Goal: Task Accomplishment & Management: Complete application form

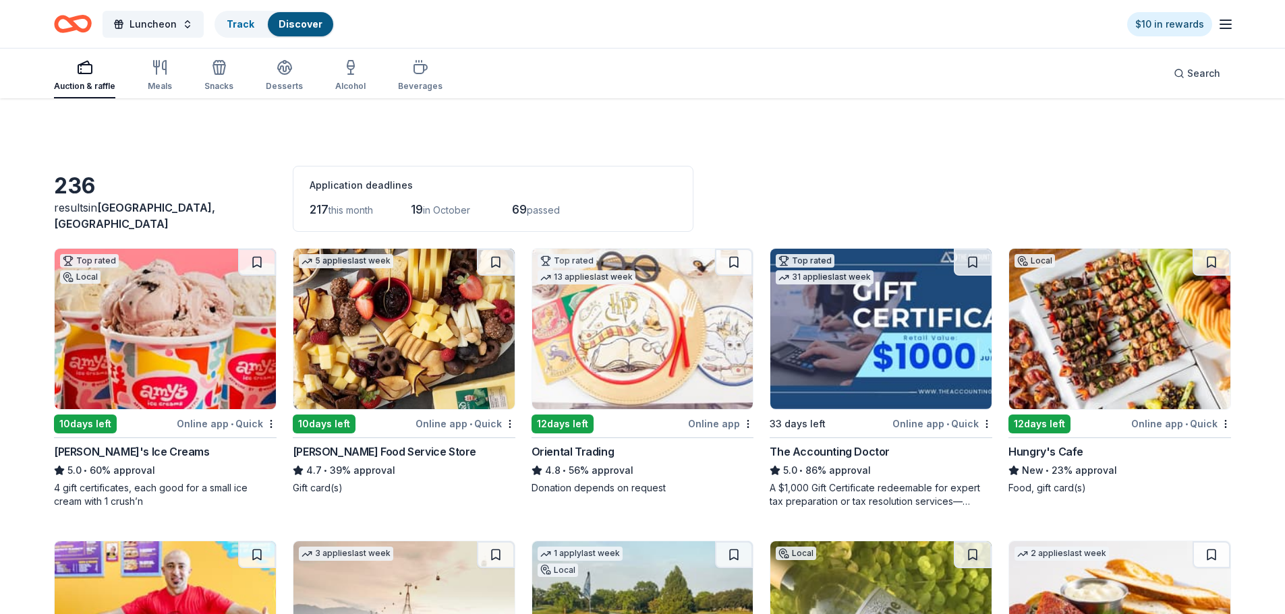
scroll to position [809, 0]
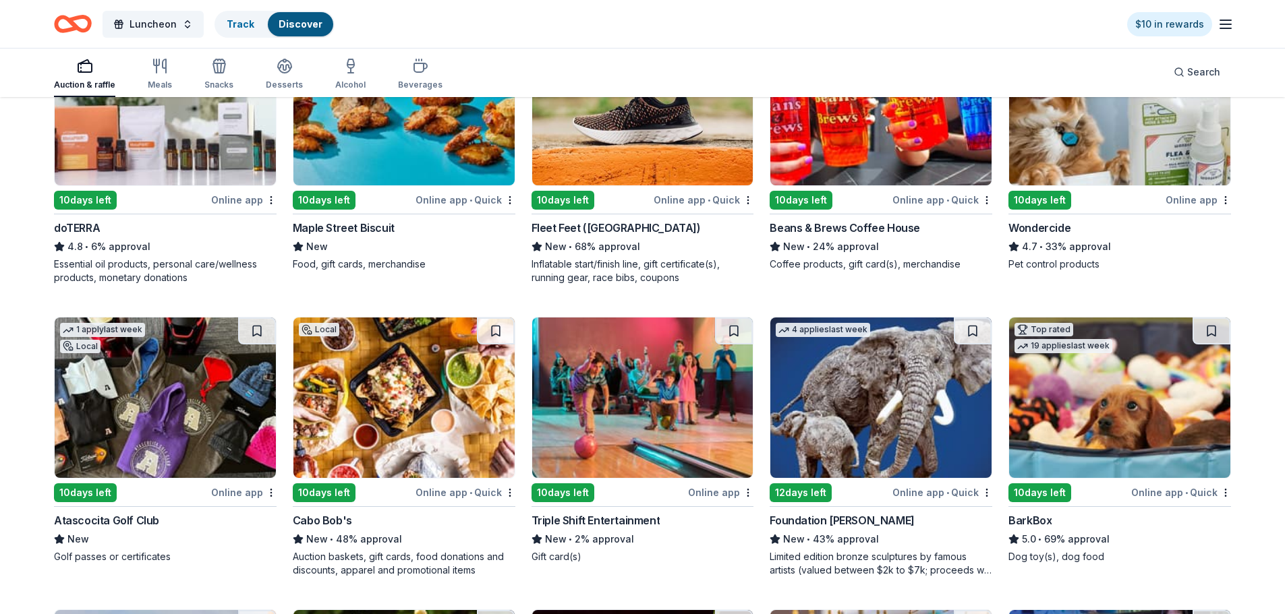
click at [586, 236] on div "Fleet Feet (Houston) New • 68% approval Inflatable start/finish line, gift cert…" at bounding box center [642, 252] width 223 height 65
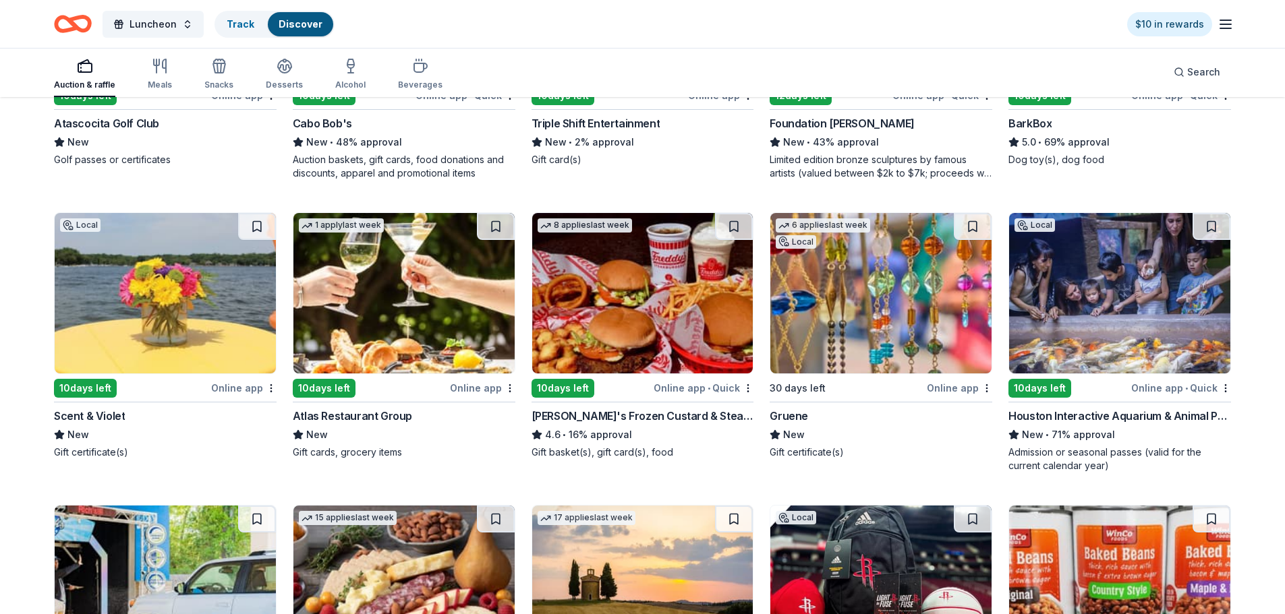
scroll to position [1214, 0]
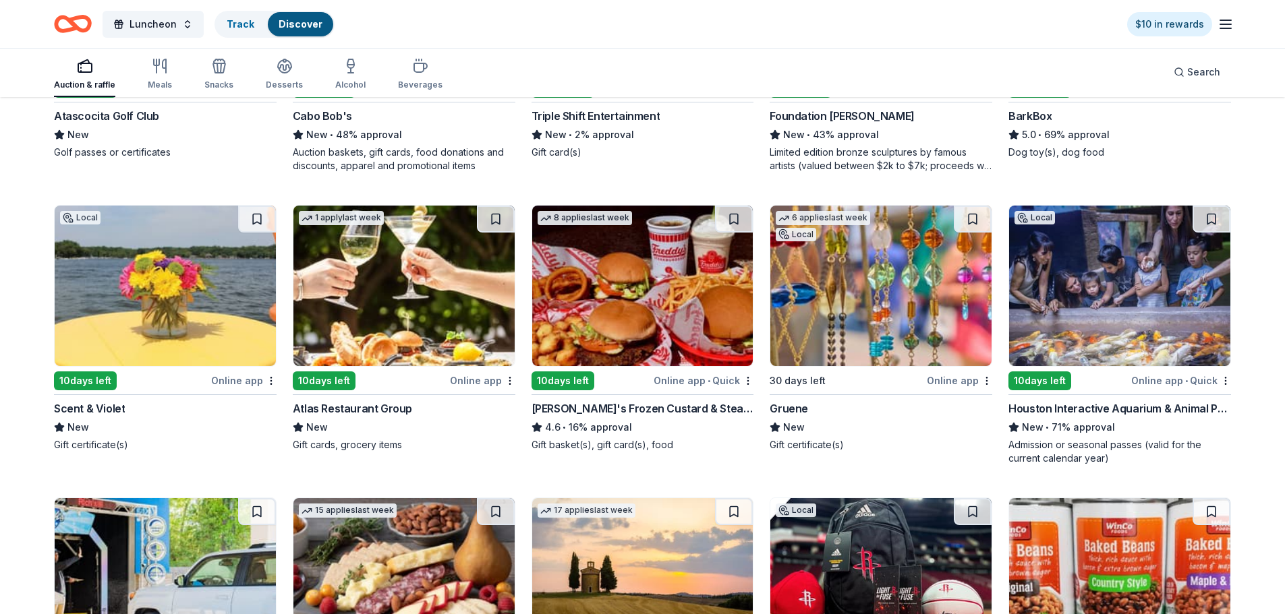
click at [187, 272] on img at bounding box center [165, 286] width 221 height 161
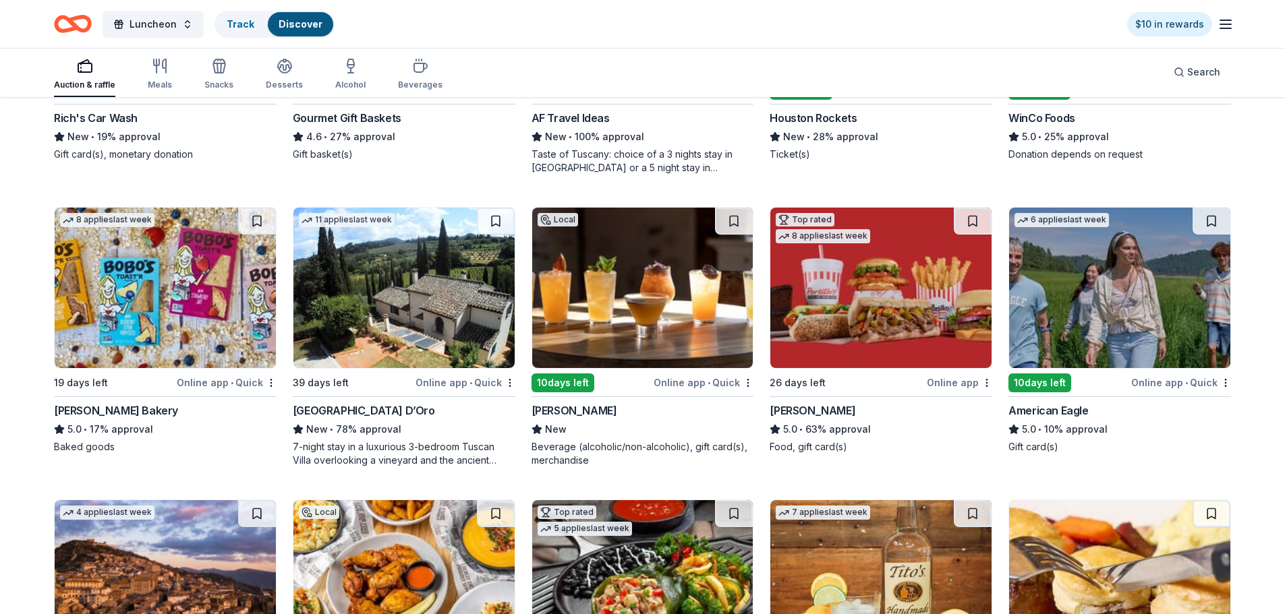
scroll to position [1821, 0]
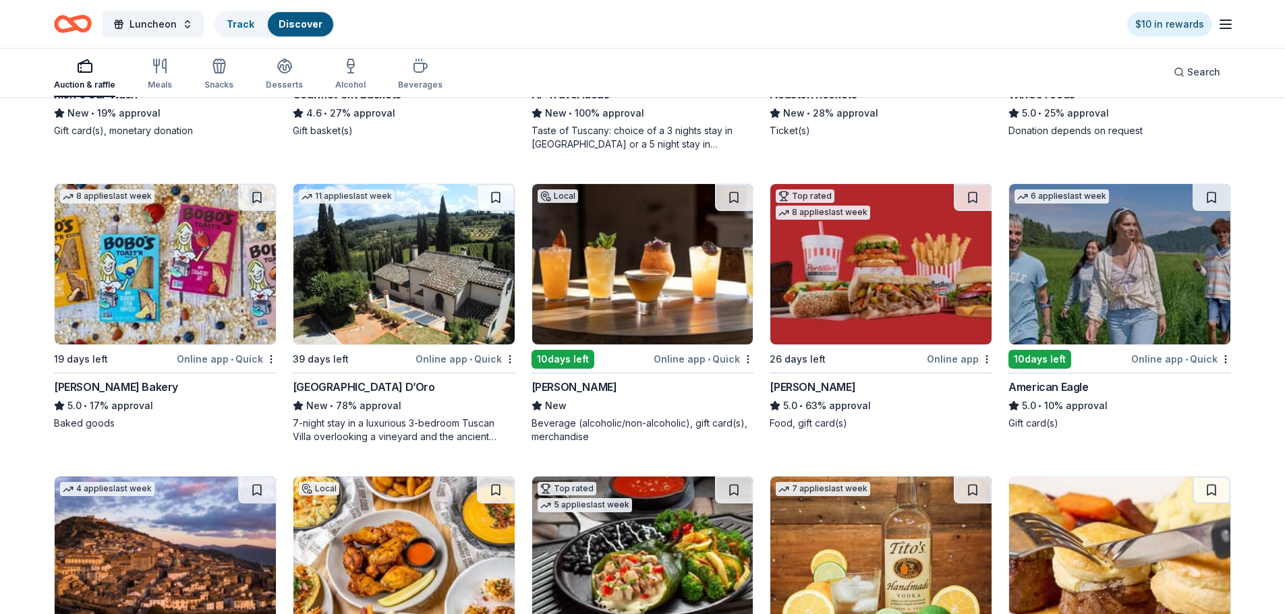
click at [447, 262] on img at bounding box center [403, 264] width 221 height 161
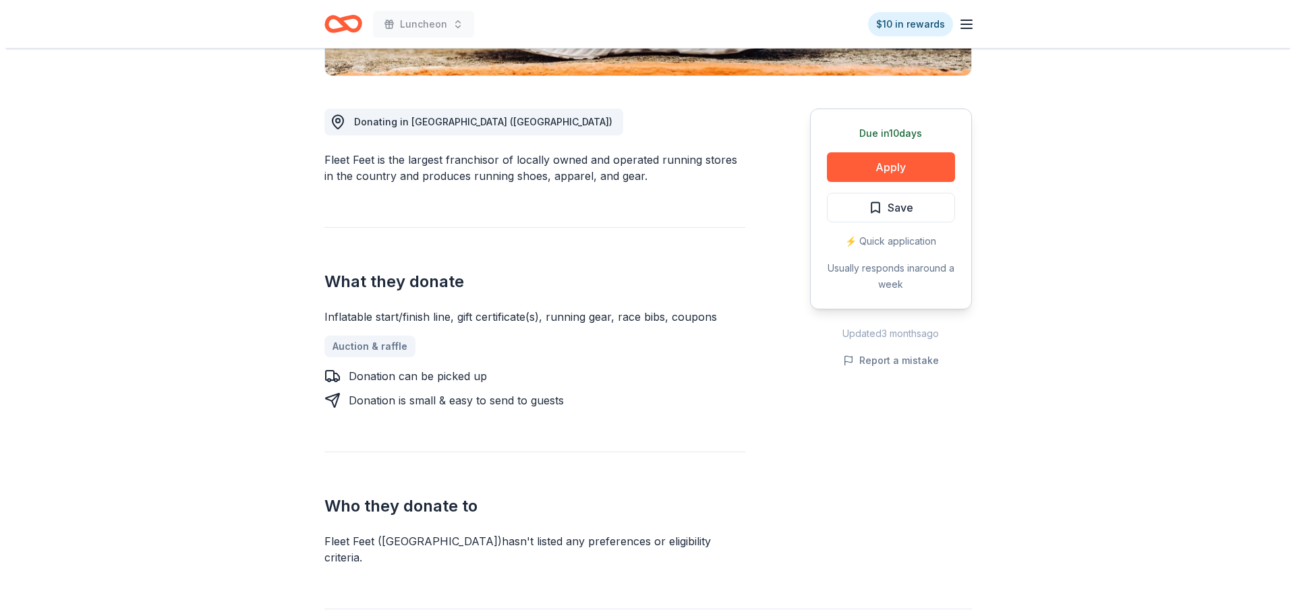
scroll to position [337, 0]
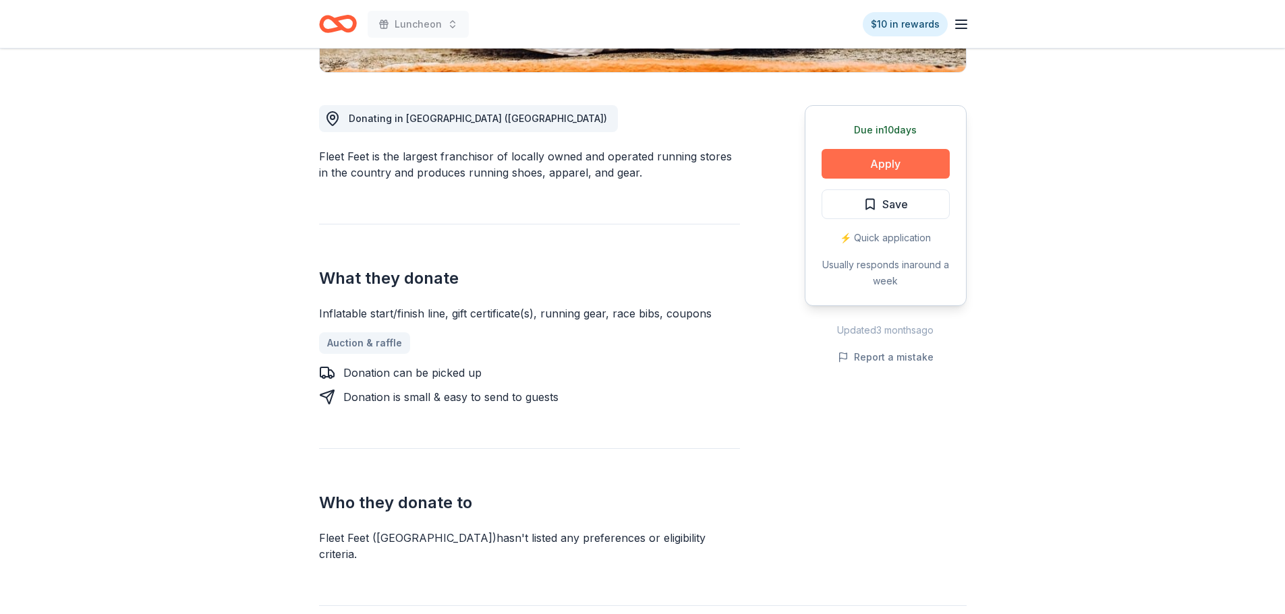
click at [869, 171] on button "Apply" at bounding box center [885, 164] width 128 height 30
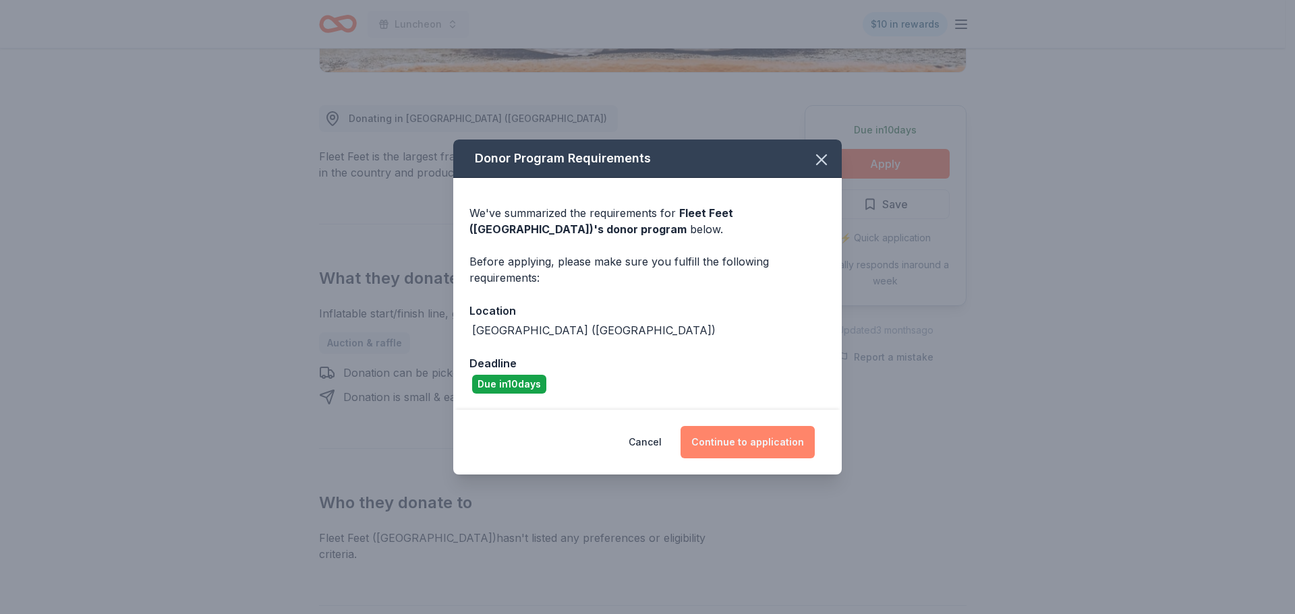
click at [759, 441] on button "Continue to application" at bounding box center [748, 442] width 134 height 32
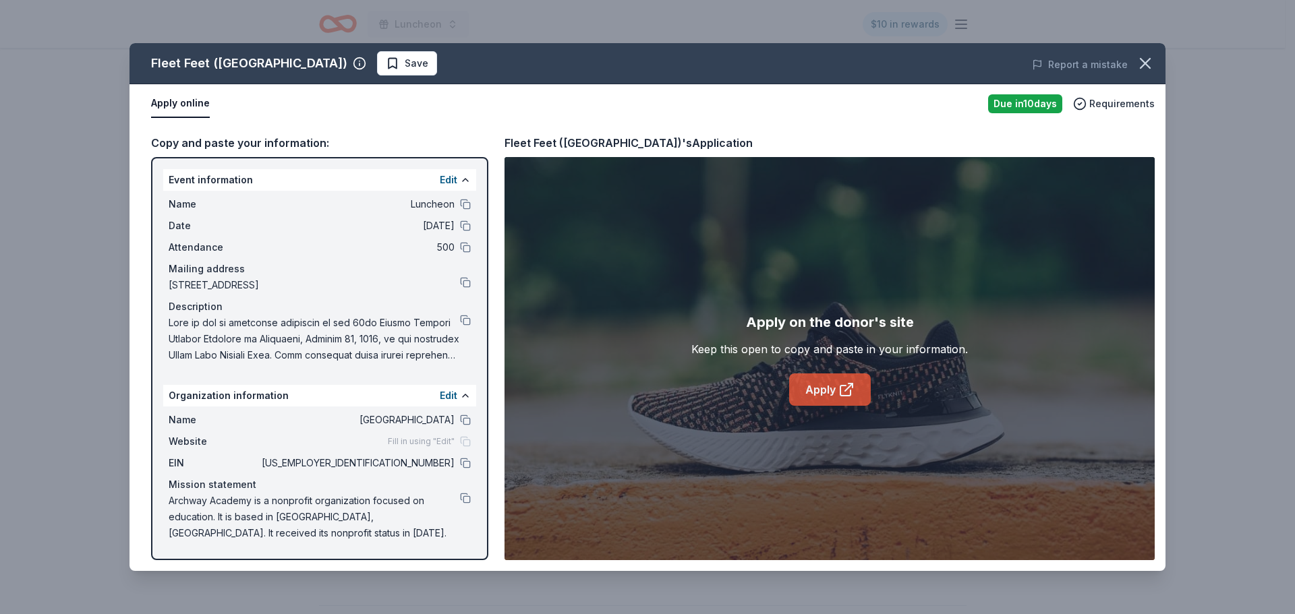
click at [832, 386] on link "Apply" at bounding box center [830, 390] width 82 height 32
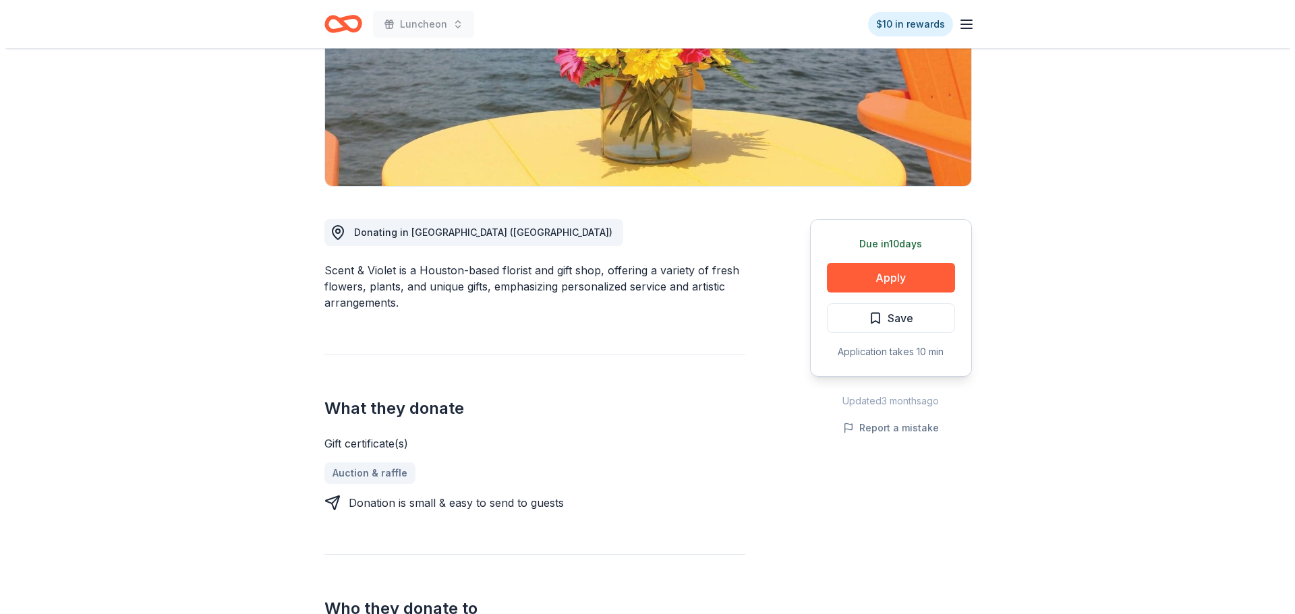
scroll to position [270, 0]
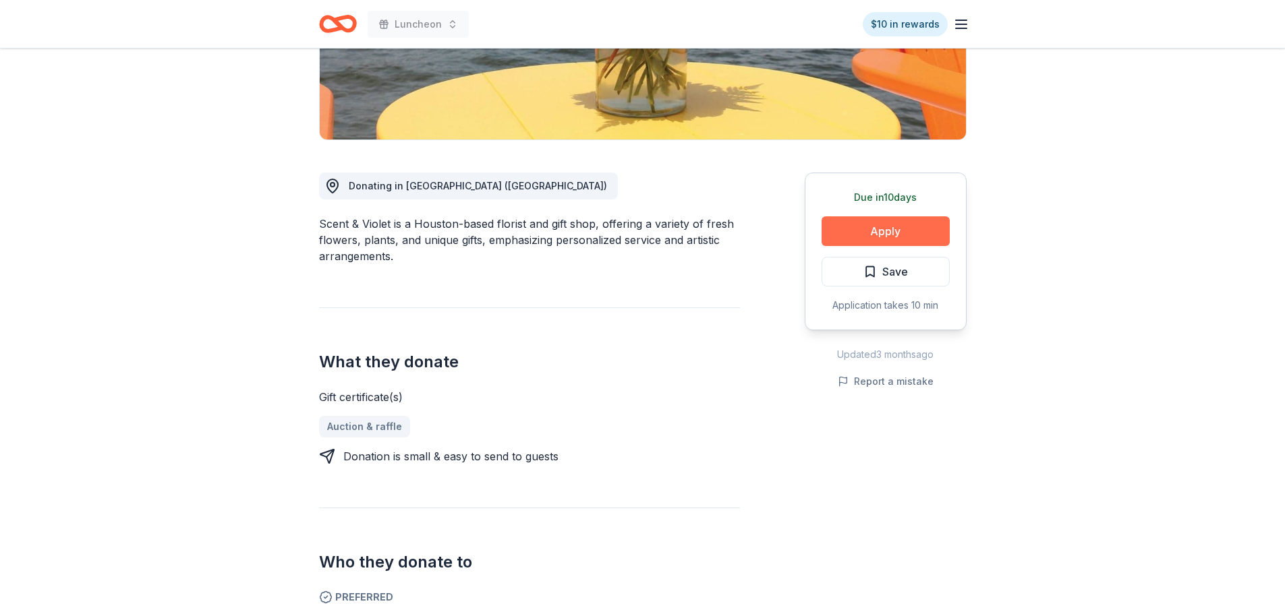
click at [875, 234] on button "Apply" at bounding box center [885, 231] width 128 height 30
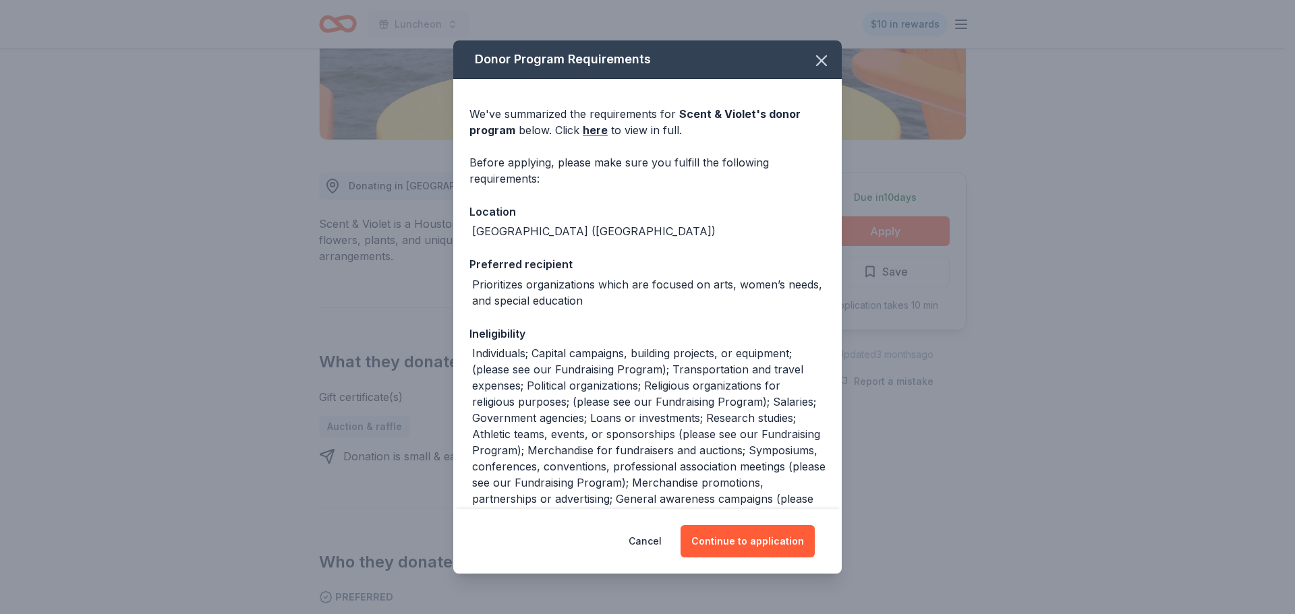
scroll to position [187, 0]
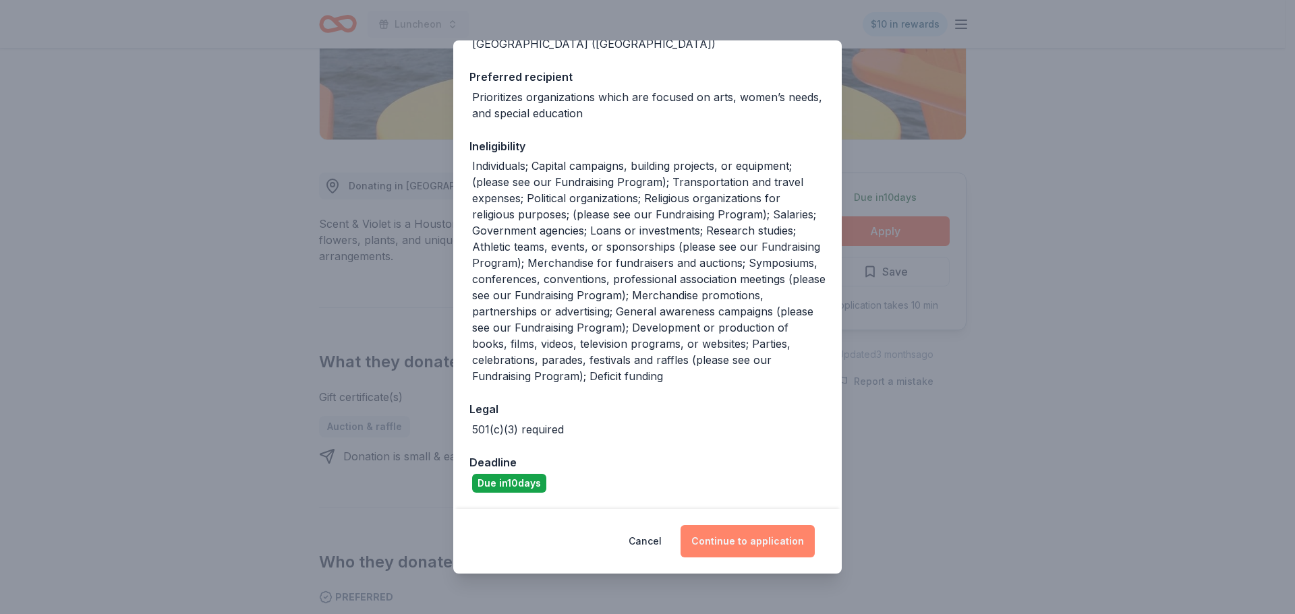
click at [735, 532] on button "Continue to application" at bounding box center [748, 541] width 134 height 32
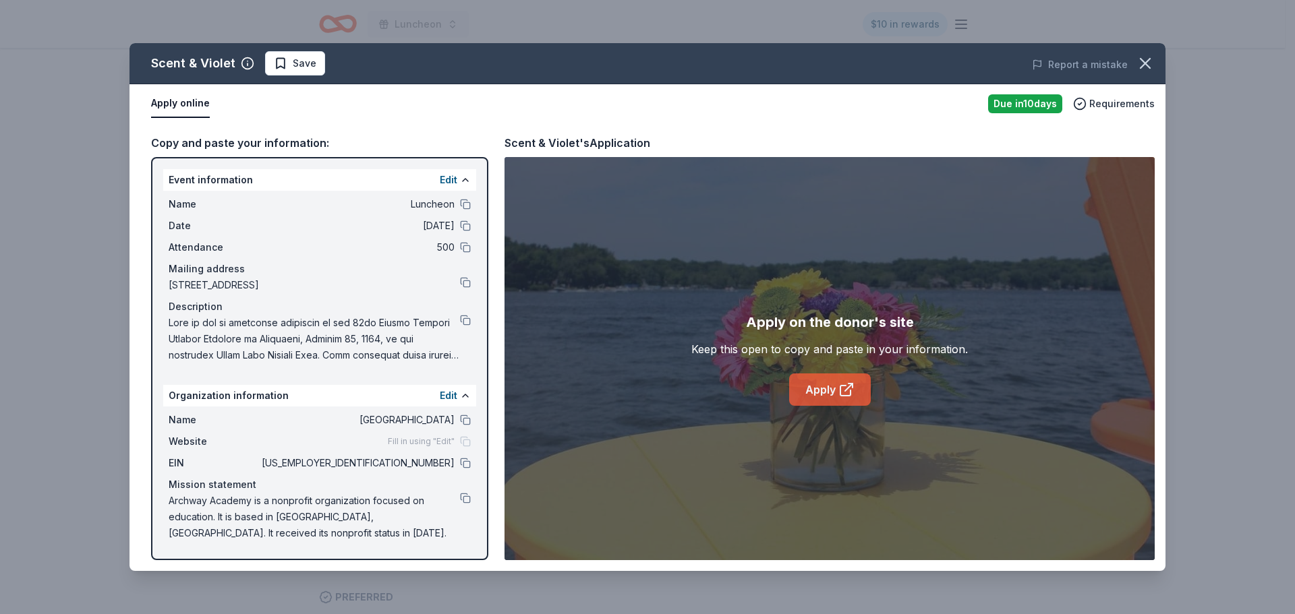
click at [838, 376] on link "Apply" at bounding box center [830, 390] width 82 height 32
